Goal: Navigation & Orientation: Find specific page/section

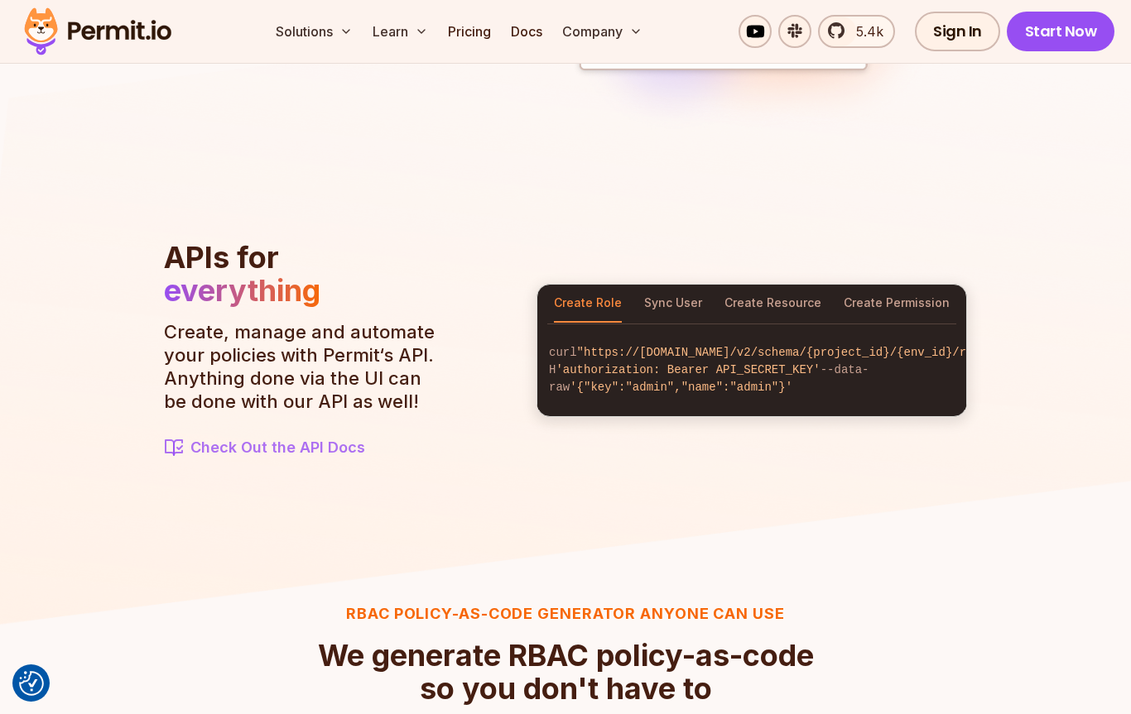
scroll to position [1710, 0]
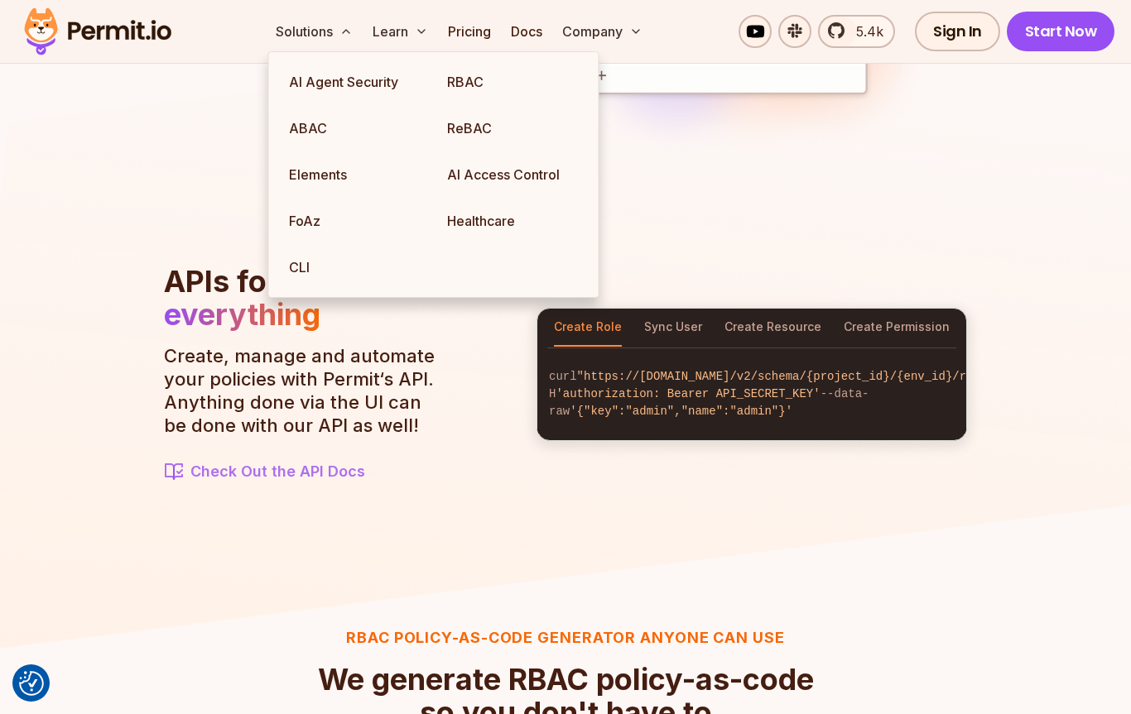
click at [502, 84] on link "RBAC" at bounding box center [513, 82] width 158 height 46
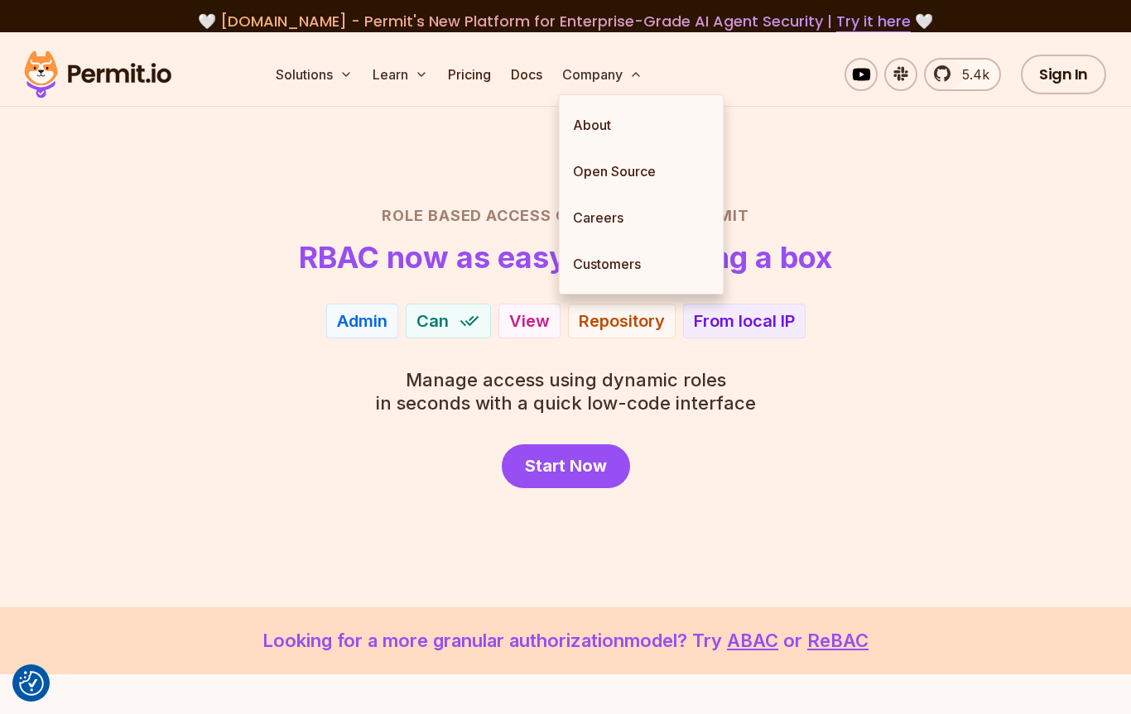
click at [641, 219] on link "Careers" at bounding box center [641, 217] width 164 height 46
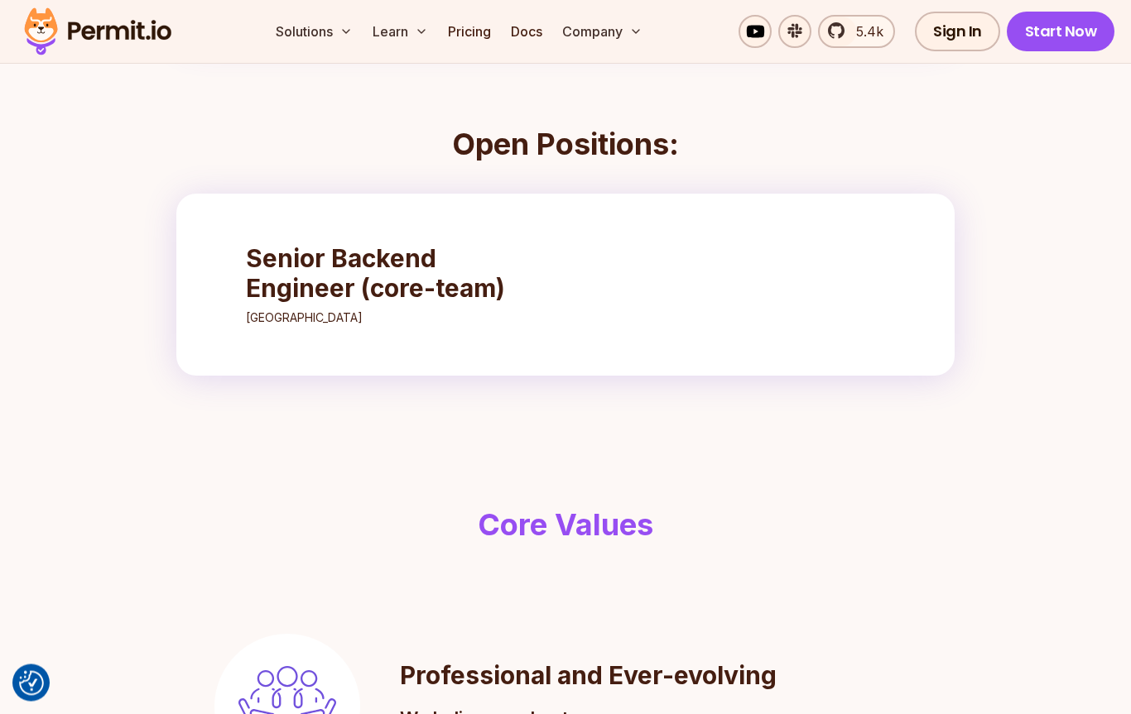
scroll to position [564, 0]
click at [449, 286] on h3 "Senior Backend Engineer (core-team)" at bounding box center [392, 273] width 293 height 60
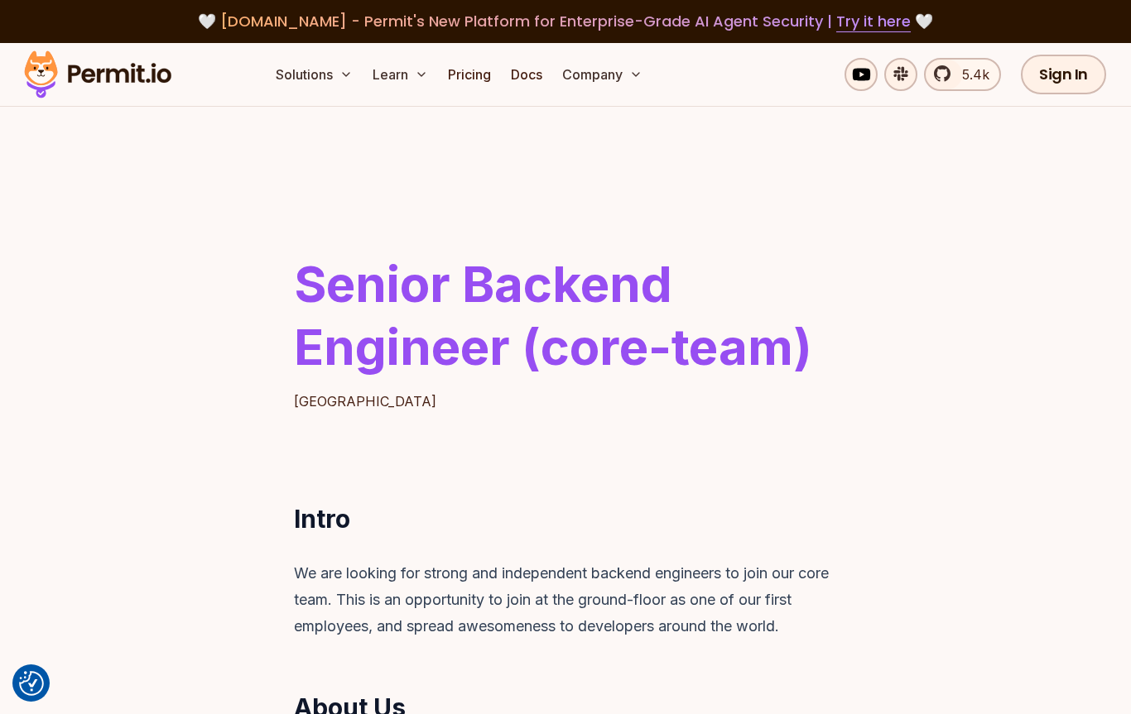
click at [527, 78] on link "Docs" at bounding box center [526, 74] width 45 height 33
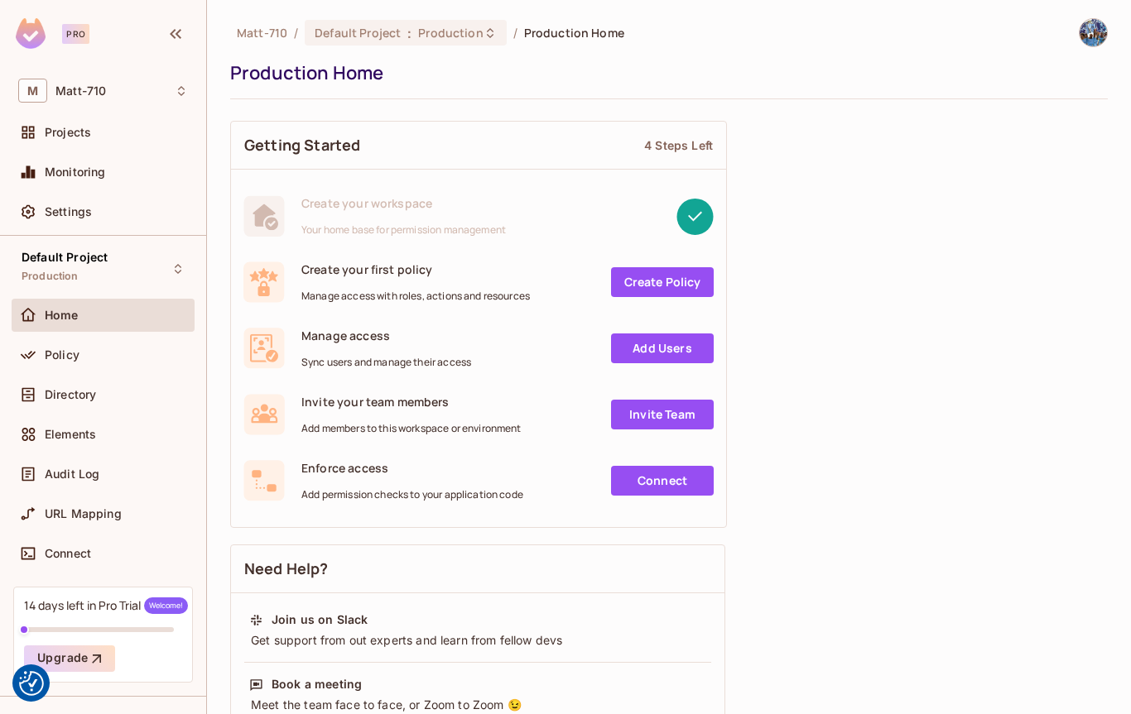
click at [35, 364] on span at bounding box center [28, 355] width 20 height 20
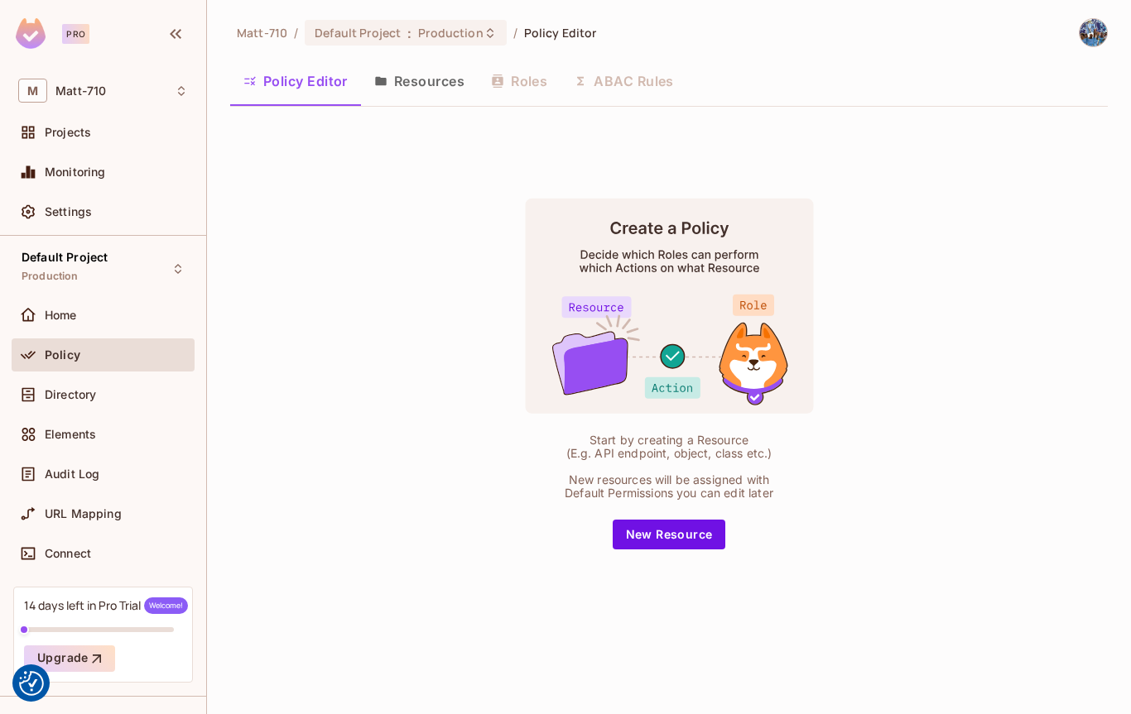
click at [38, 408] on div "Directory" at bounding box center [103, 394] width 183 height 33
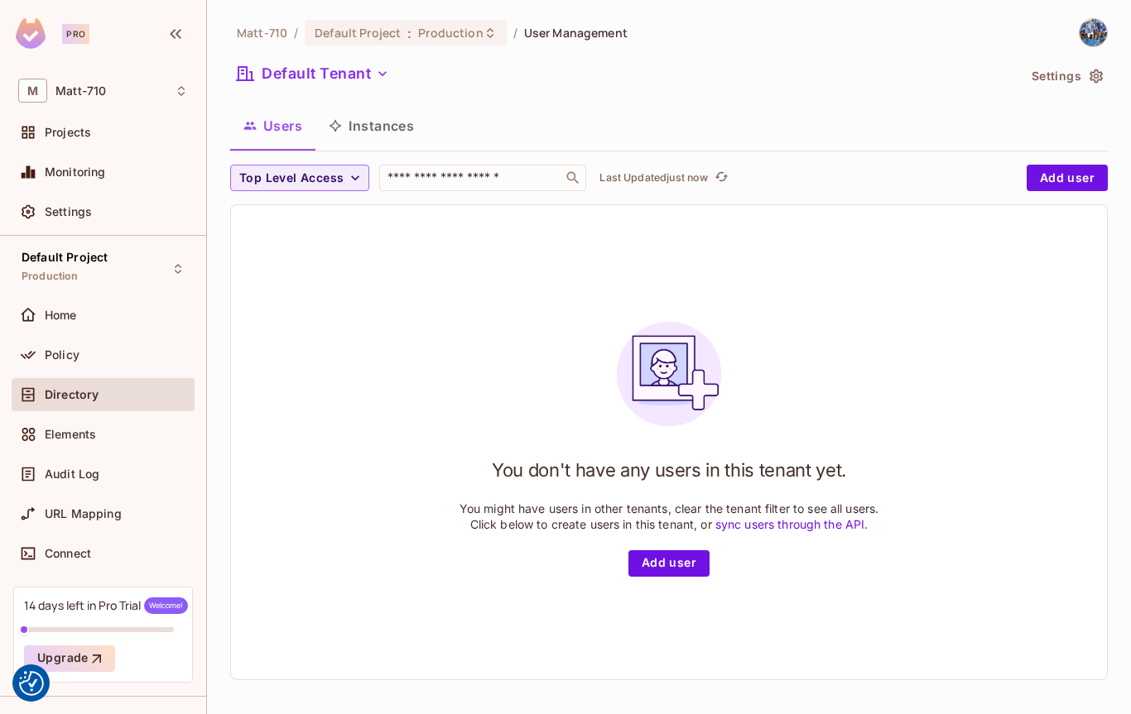
click at [39, 435] on div at bounding box center [31, 435] width 26 height 20
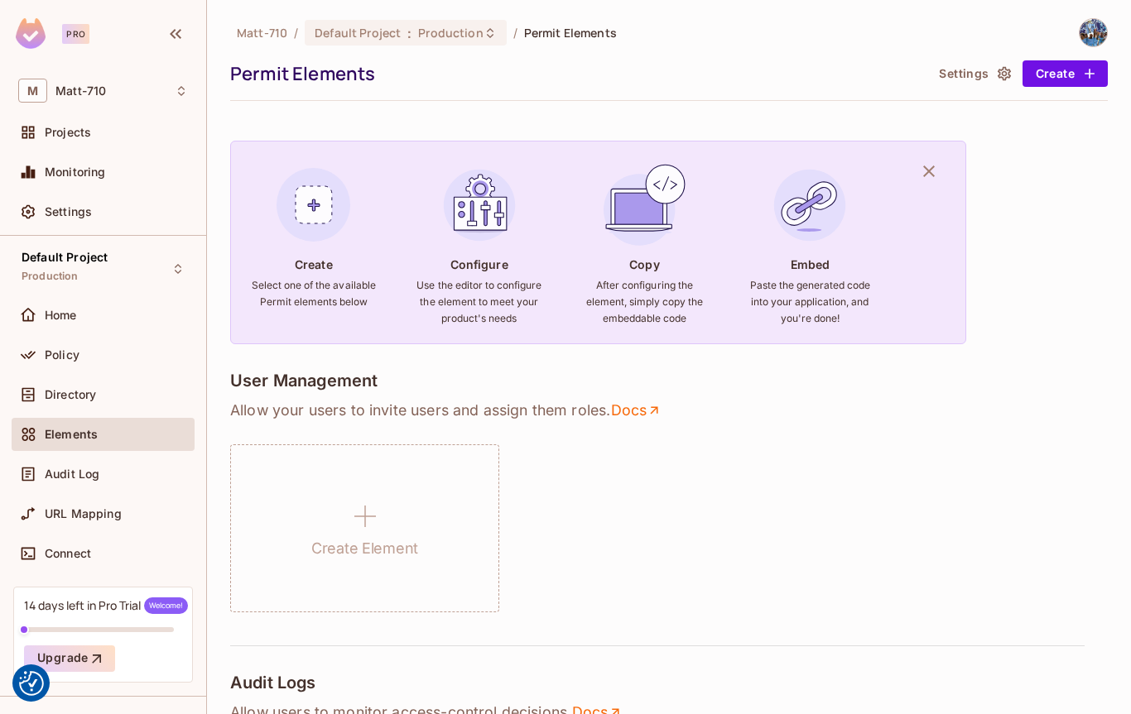
click at [43, 478] on div at bounding box center [31, 474] width 26 height 20
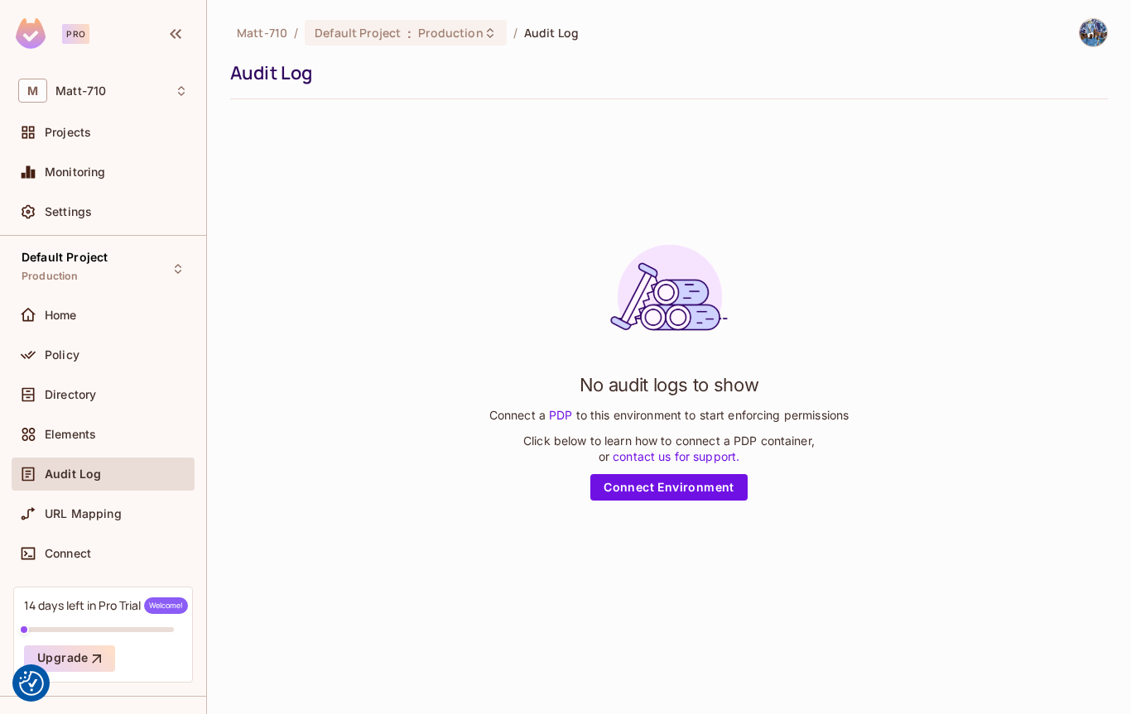
click at [42, 511] on div at bounding box center [31, 514] width 26 height 20
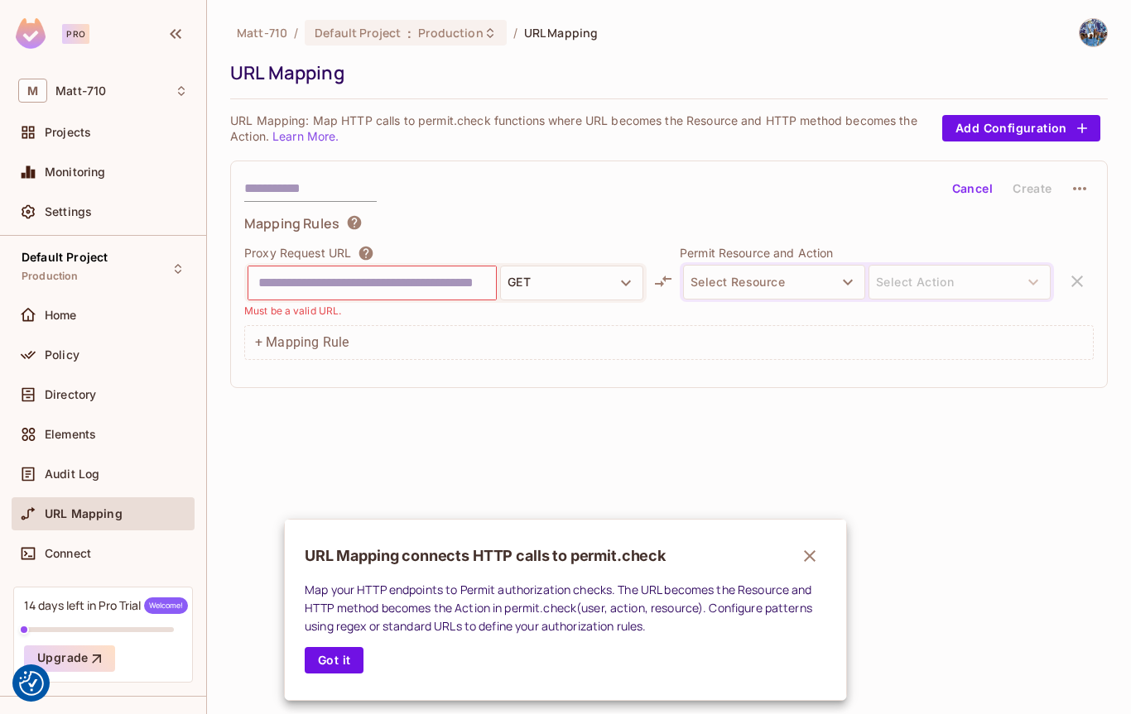
click at [38, 144] on div at bounding box center [565, 357] width 1131 height 714
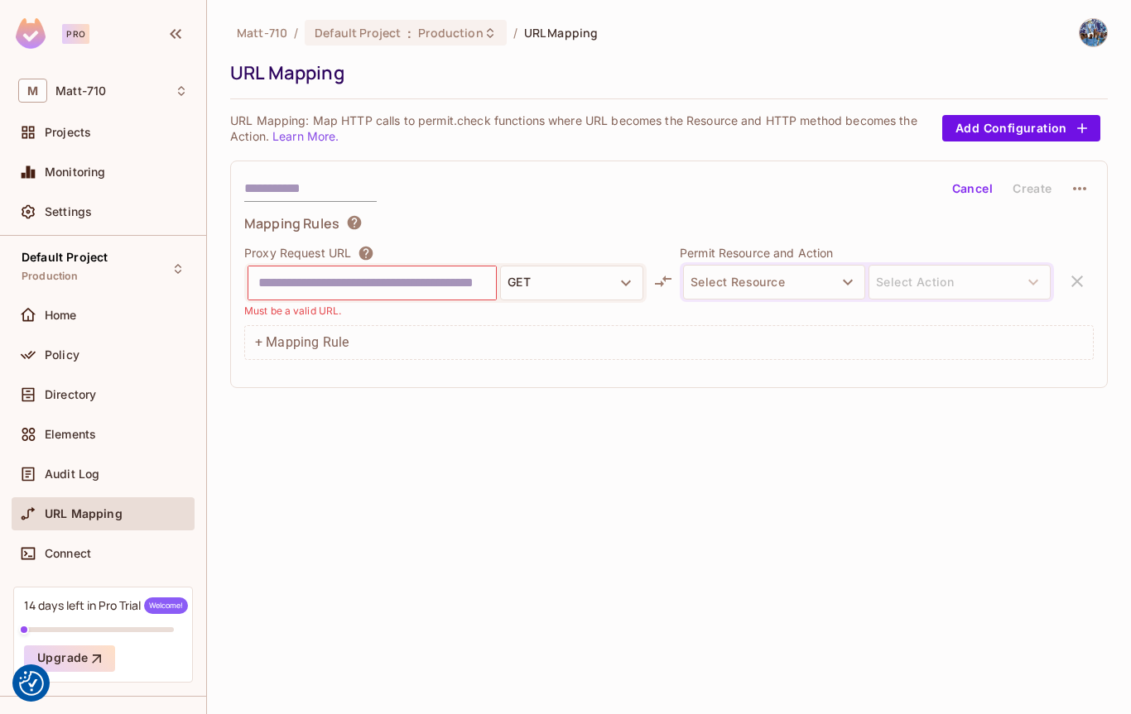
click at [39, 156] on div "Monitoring" at bounding box center [103, 172] width 183 height 33
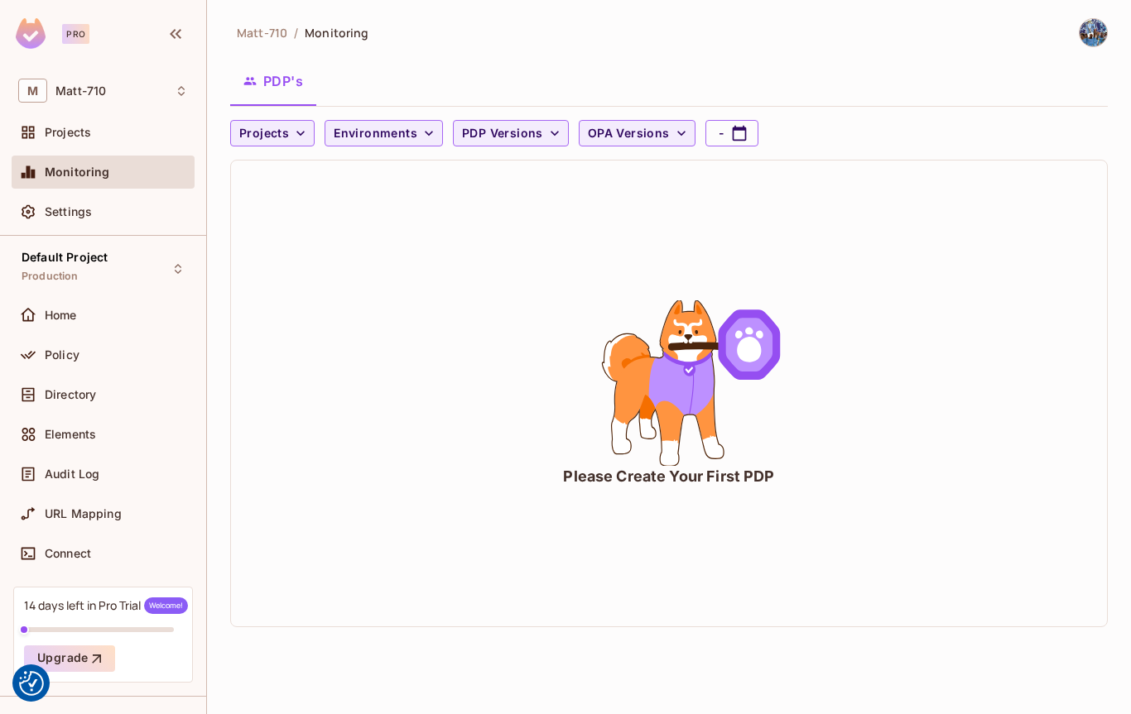
click at [870, 210] on div "Please Create Your First PDP" at bounding box center [669, 394] width 876 height 466
click at [50, 136] on span "Projects" at bounding box center [68, 132] width 46 height 13
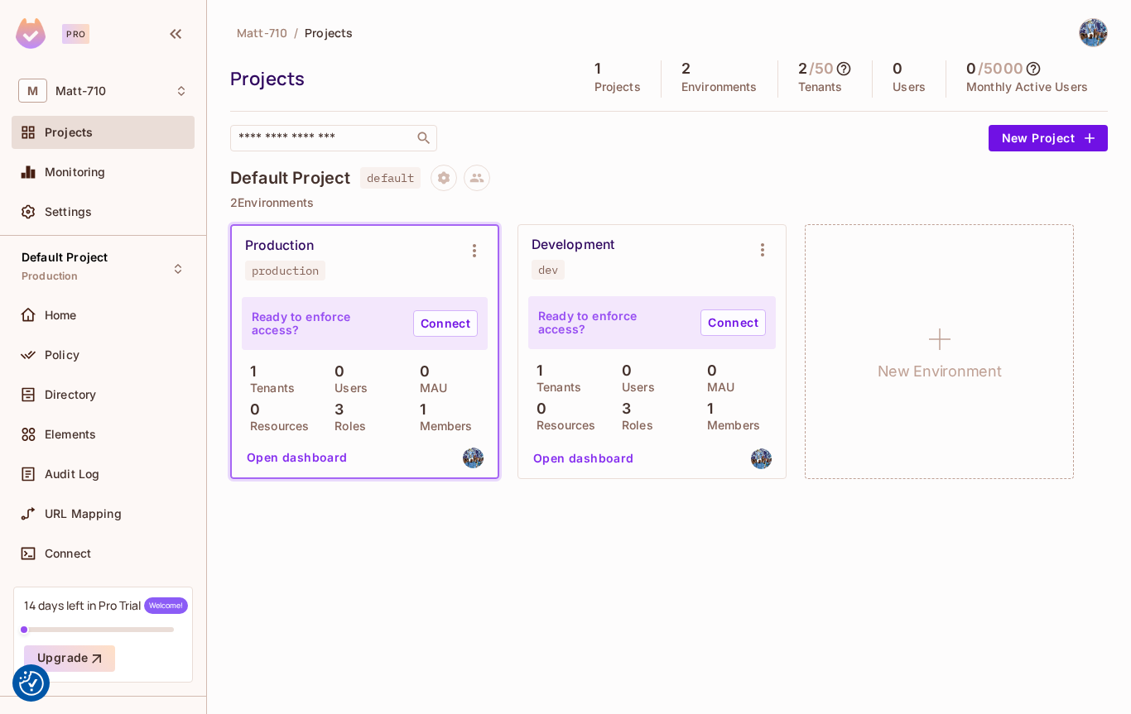
click at [946, 86] on div "0 / 5000 Monthly Active Users" at bounding box center [1026, 78] width 161 height 37
click at [716, 214] on div "Default Project default 2 Environments Production production Ready to enforce a…" at bounding box center [668, 331] width 877 height 333
click at [665, 265] on div "Development dev" at bounding box center [638, 258] width 214 height 43
click at [302, 458] on button "Open dashboard" at bounding box center [297, 457] width 114 height 26
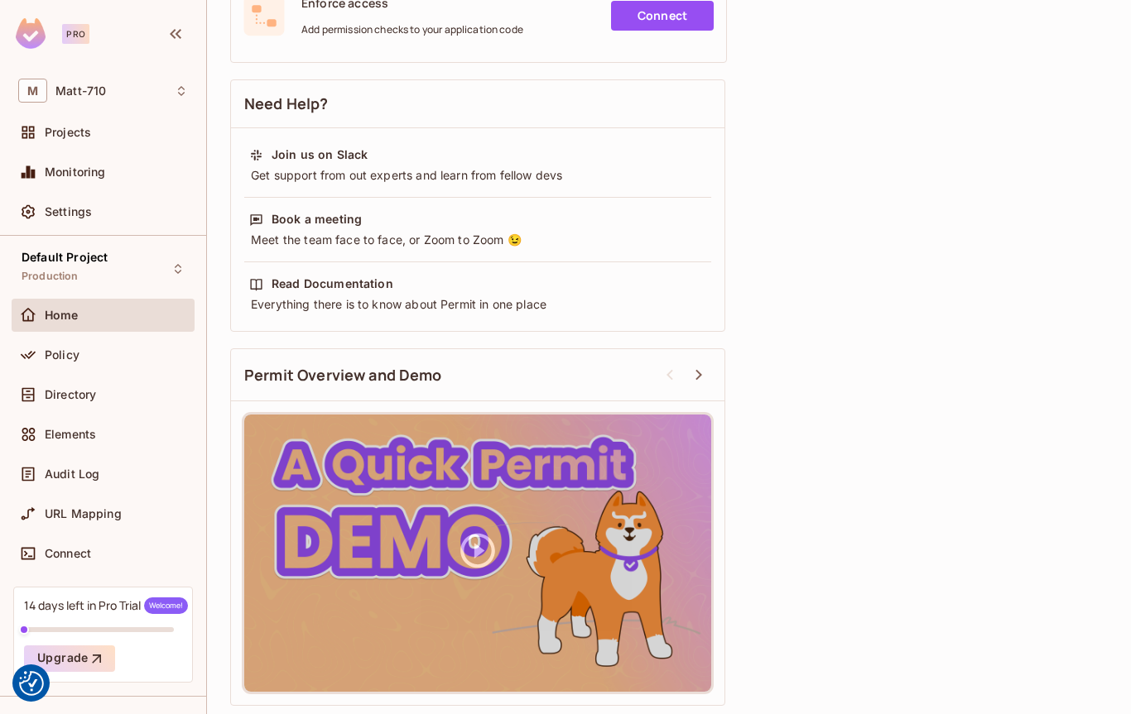
click at [471, 547] on icon at bounding box center [477, 550] width 41 height 41
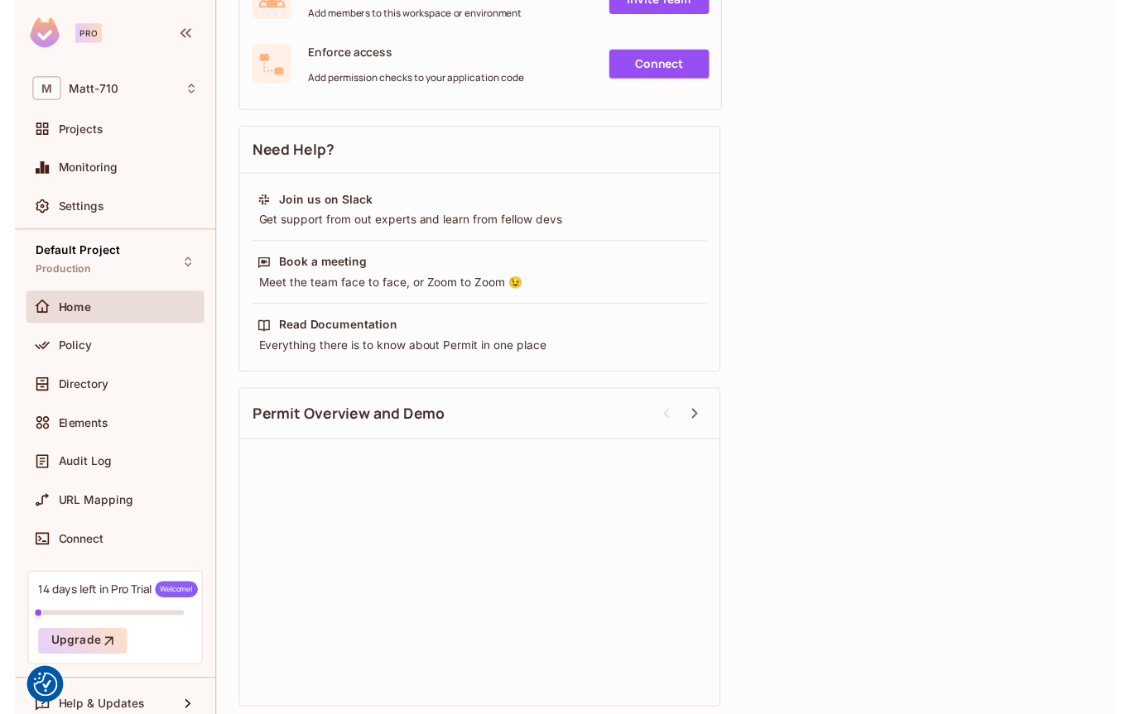
scroll to position [415, 0]
